Goal: Information Seeking & Learning: Learn about a topic

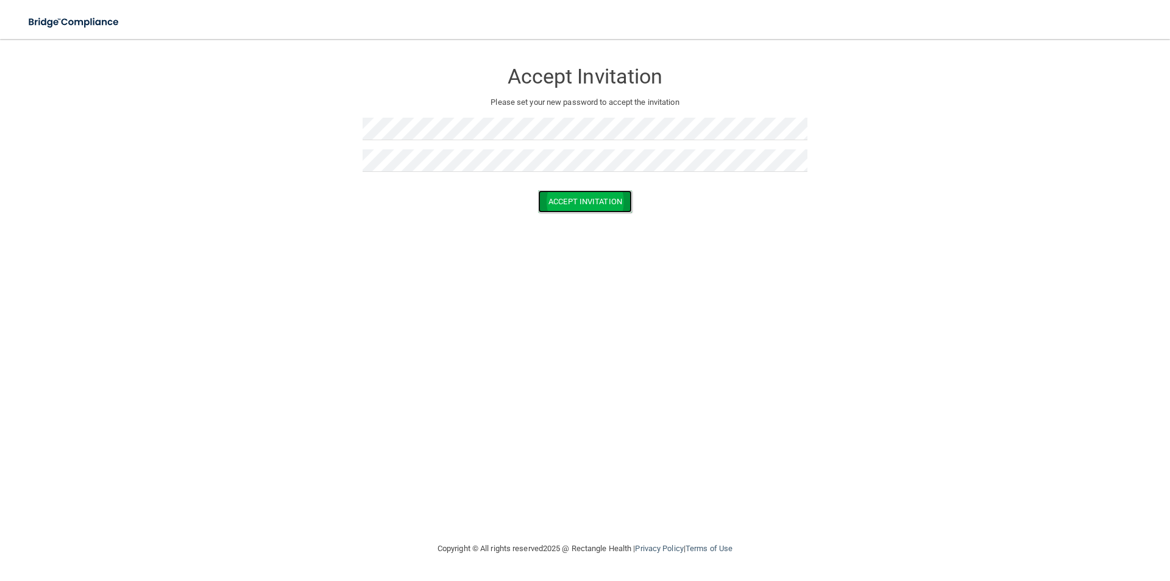
click at [601, 199] on button "Accept Invitation" at bounding box center [585, 201] width 94 height 23
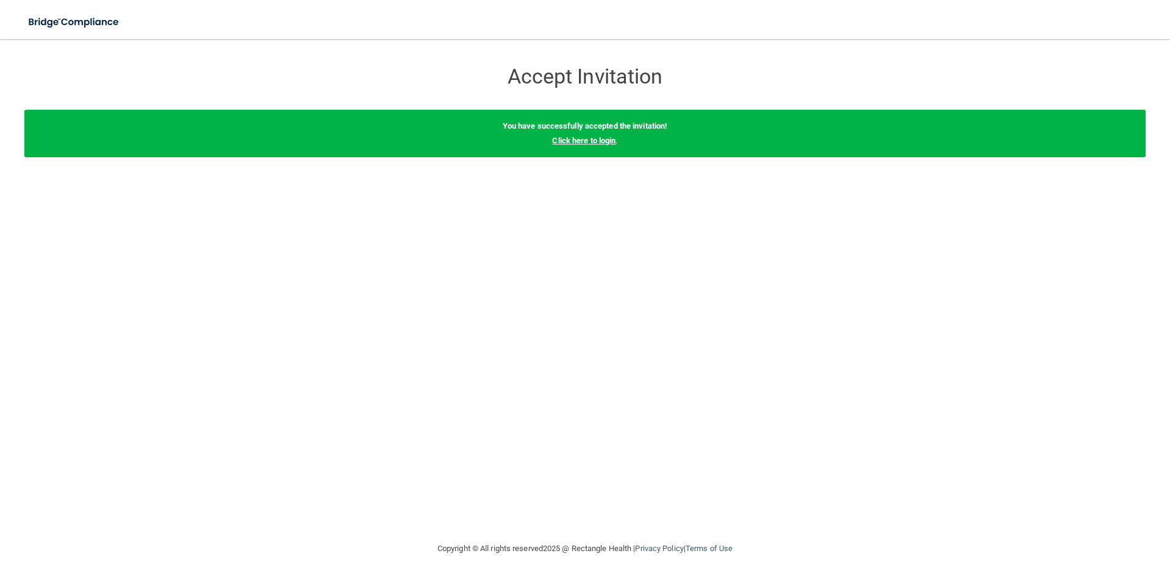
click at [608, 141] on link "Click here to login" at bounding box center [583, 140] width 63 height 9
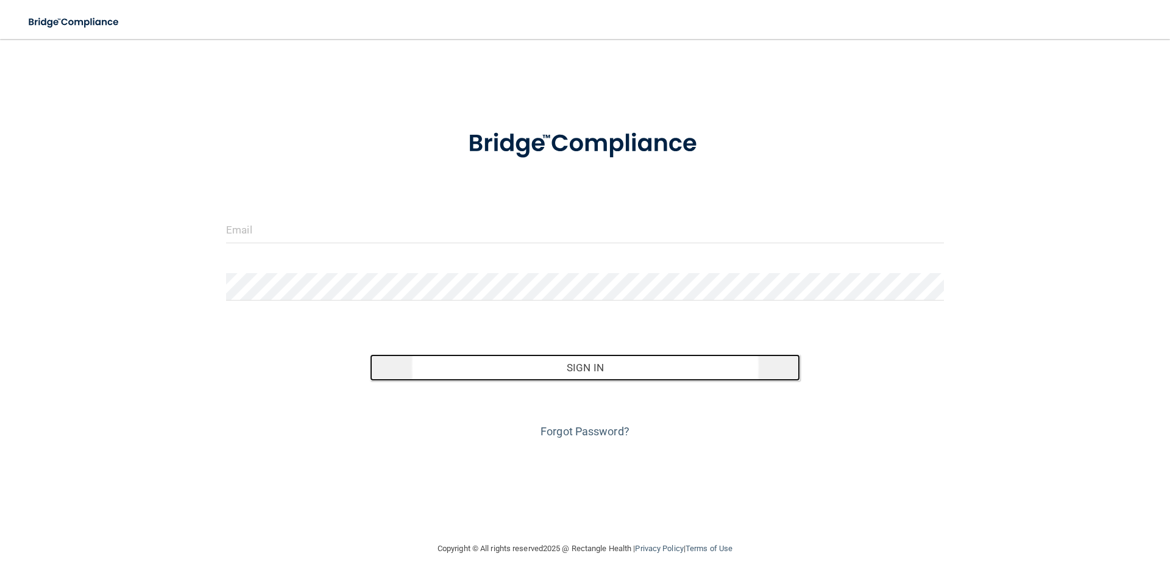
click at [526, 369] on button "Sign In" at bounding box center [585, 367] width 431 height 27
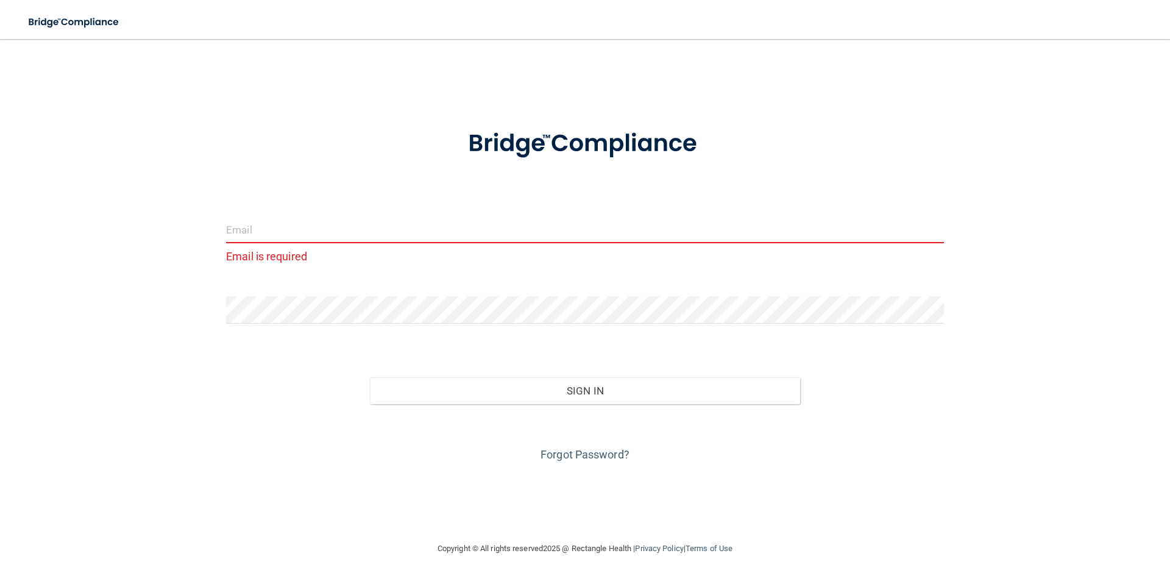
click at [474, 231] on input "email" at bounding box center [585, 229] width 718 height 27
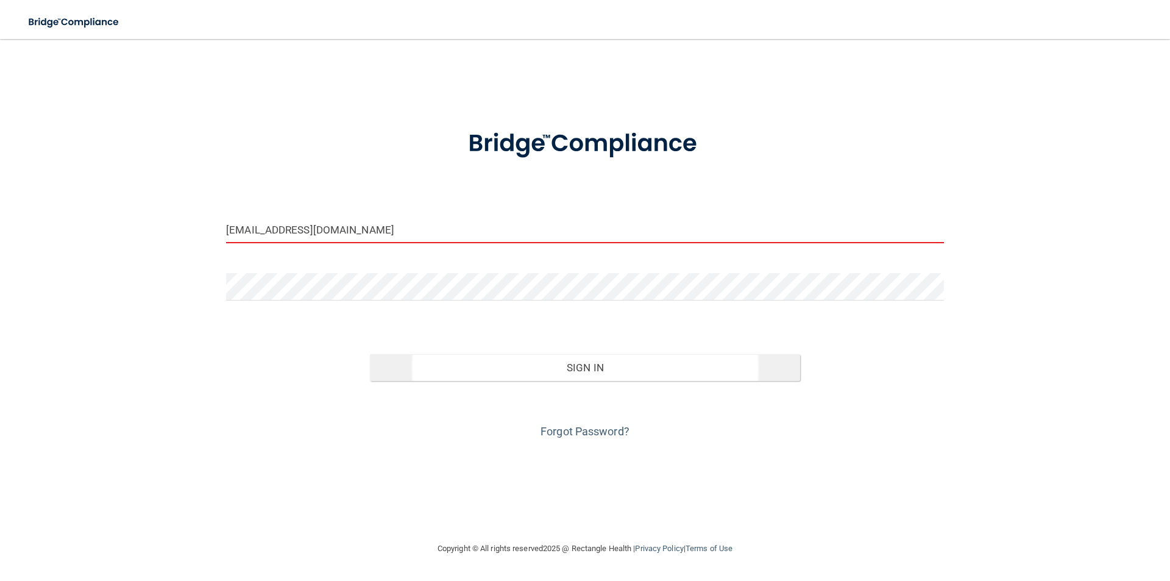
type input "[EMAIL_ADDRESS][DOMAIN_NAME]"
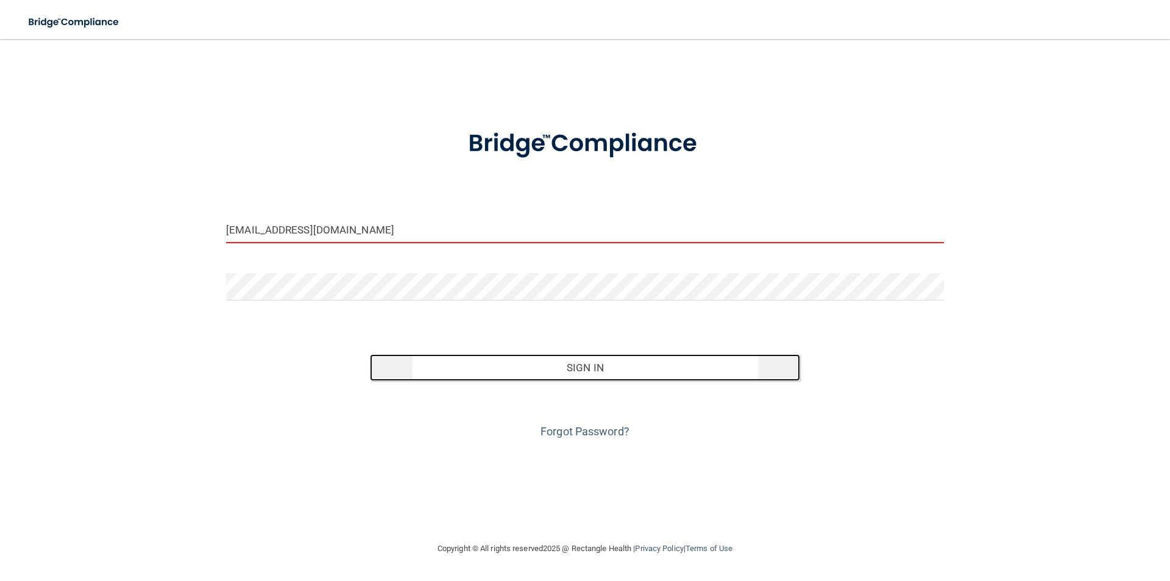
click at [487, 376] on button "Sign In" at bounding box center [585, 367] width 431 height 27
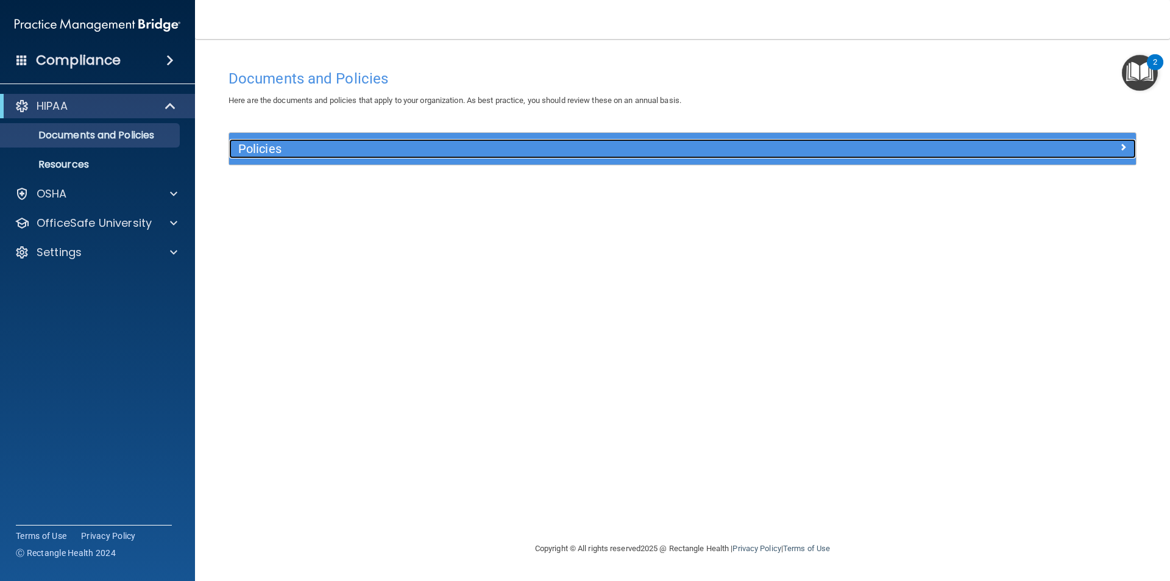
click at [878, 149] on h5 "Policies" at bounding box center [569, 148] width 662 height 13
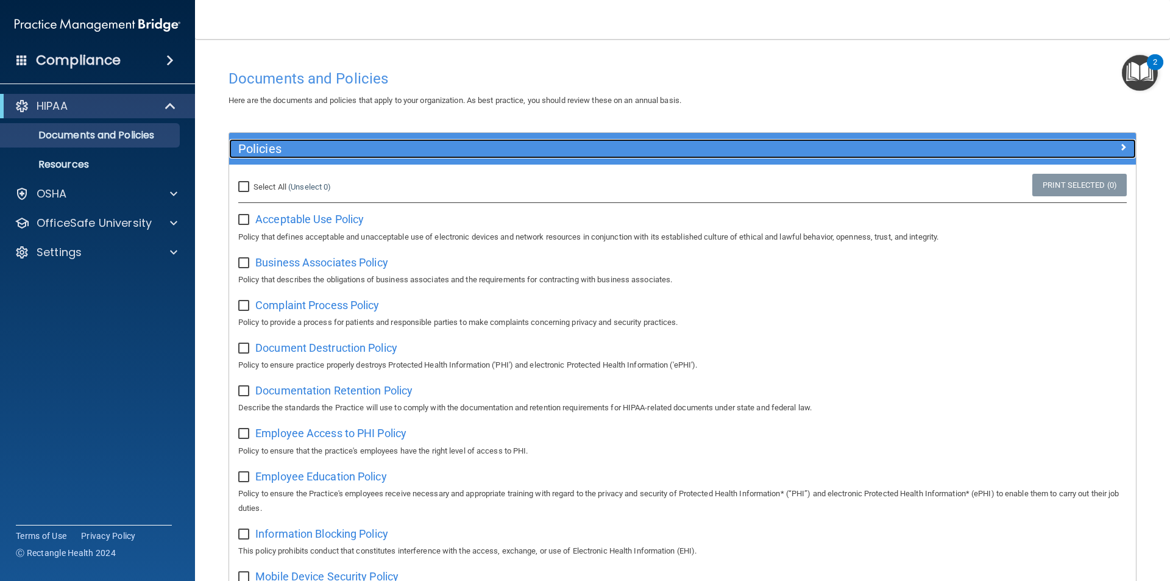
scroll to position [61, 0]
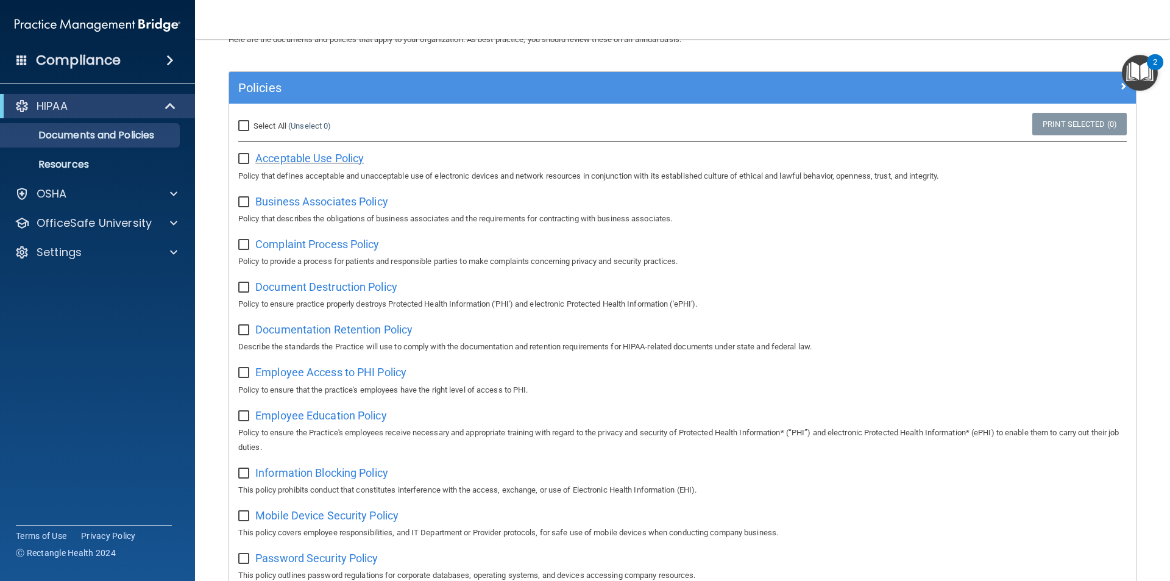
click at [291, 161] on span "Acceptable Use Policy" at bounding box center [309, 158] width 108 height 13
click at [121, 222] on p "OfficeSafe University" at bounding box center [94, 223] width 115 height 15
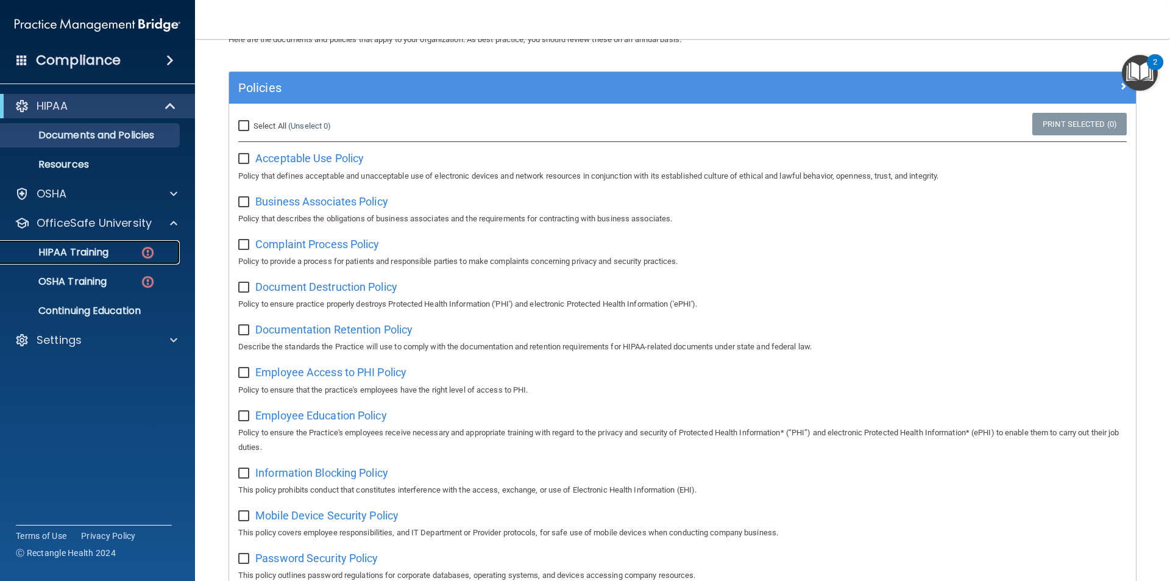
click at [60, 254] on p "HIPAA Training" at bounding box center [58, 252] width 101 height 12
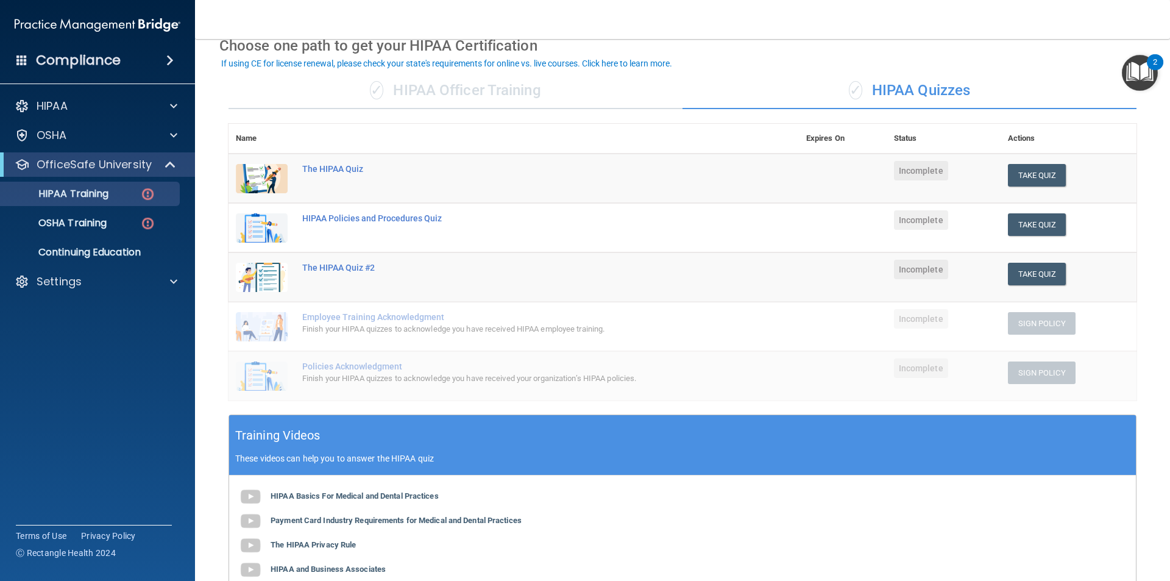
click at [457, 87] on div "✓ HIPAA Officer Training" at bounding box center [455, 91] width 454 height 37
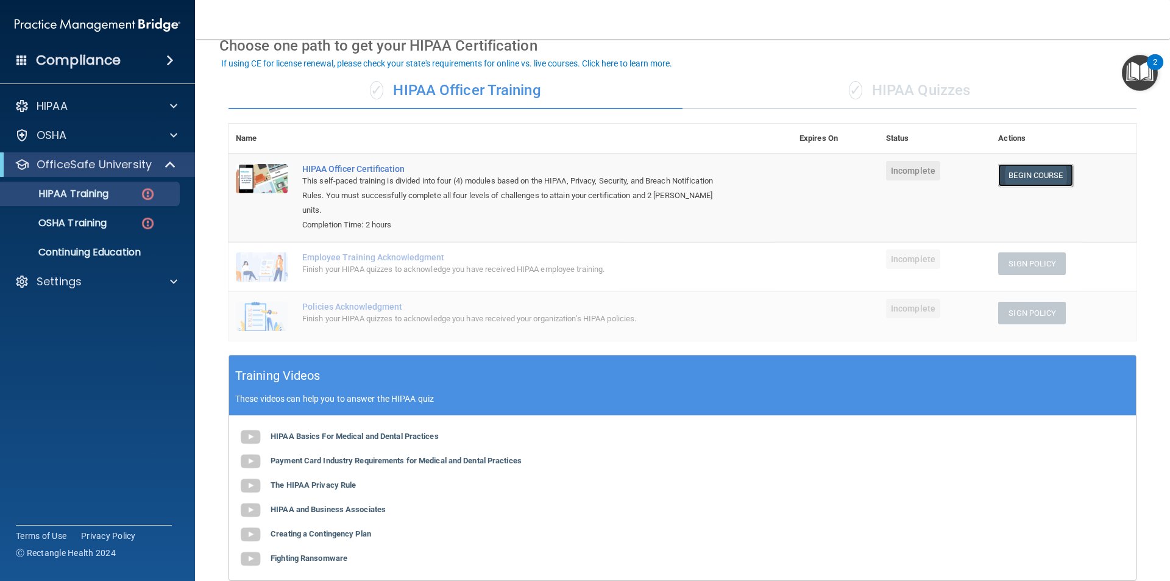
click at [1015, 179] on link "Begin Course" at bounding box center [1035, 175] width 74 height 23
